Goal: Navigation & Orientation: Find specific page/section

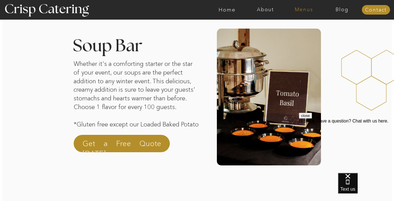
click at [301, 8] on nav "Menus" at bounding box center [304, 10] width 38 height 6
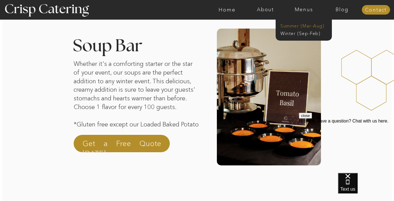
click at [297, 25] on nav "Summer (Mar-Aug)" at bounding box center [305, 25] width 50 height 5
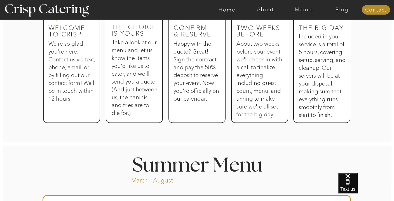
scroll to position [463, 0]
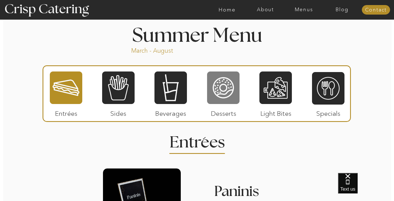
click at [229, 88] on div at bounding box center [223, 88] width 32 height 34
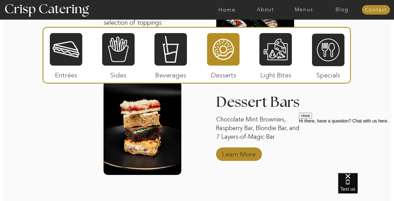
scroll to position [783, 0]
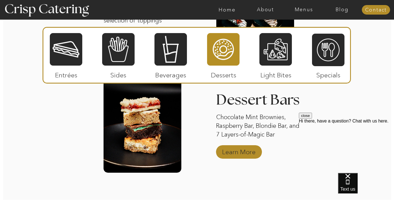
click at [235, 154] on p "Learn More" at bounding box center [238, 150] width 37 height 16
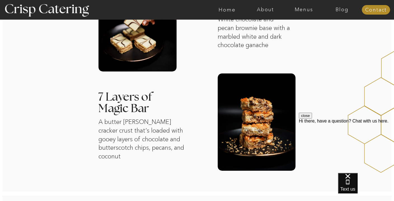
scroll to position [410, 0]
